Goal: Information Seeking & Learning: Learn about a topic

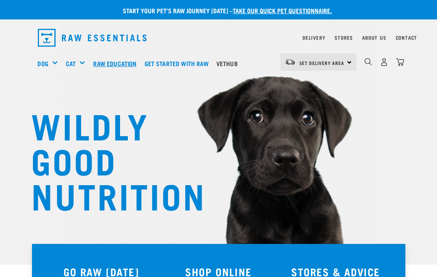
click at [106, 64] on link "Raw Education" at bounding box center [116, 63] width 51 height 31
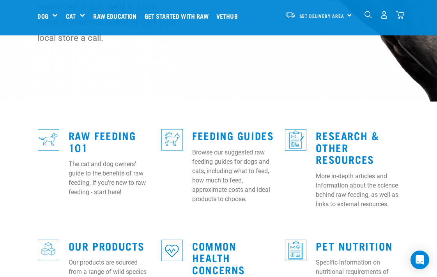
scroll to position [159, 0]
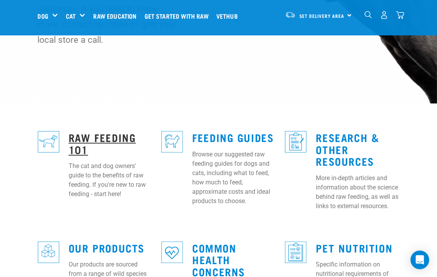
click at [123, 134] on link "Raw Feeding 101" at bounding box center [102, 143] width 67 height 18
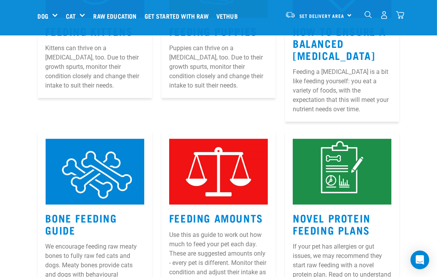
scroll to position [664, 0]
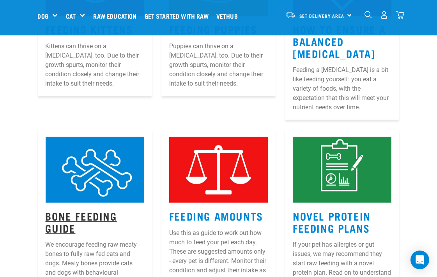
click at [75, 213] on link "Bone Feeding Guide" at bounding box center [81, 222] width 71 height 18
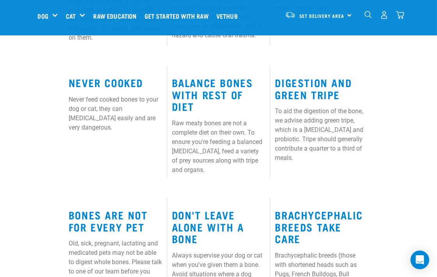
scroll to position [490, 0]
